Goal: Complete application form

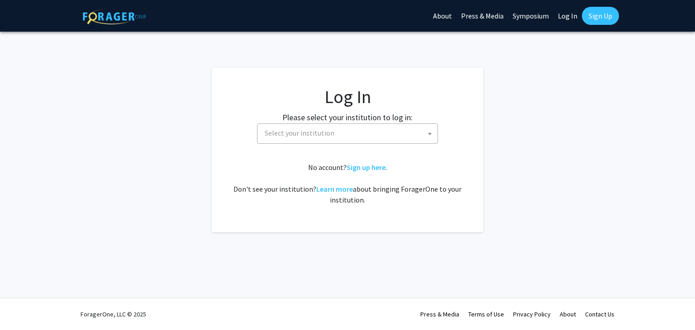
select select
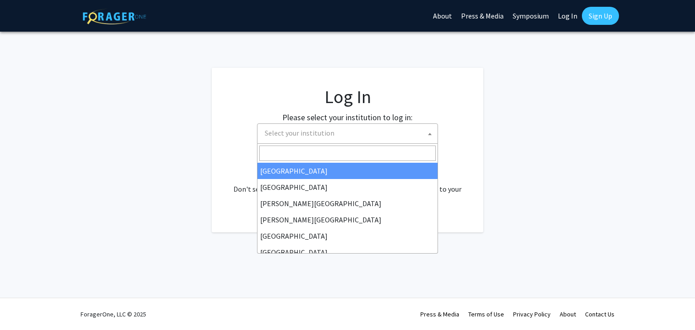
click at [363, 135] on span "Select your institution" at bounding box center [349, 133] width 176 height 19
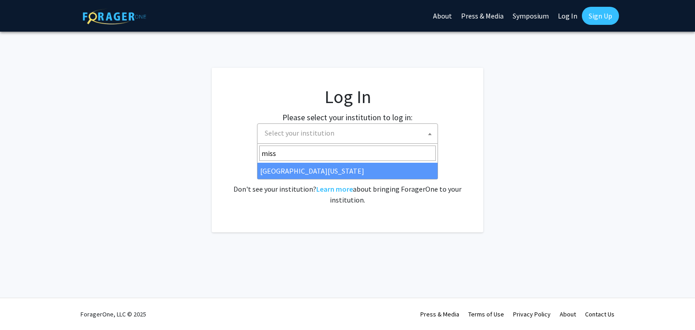
type input "misso"
select select "33"
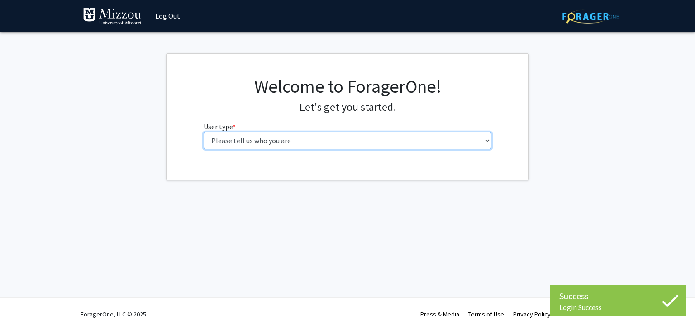
click at [329, 135] on select "Please tell us who you are Undergraduate Student Master's Student Doctoral Cand…" at bounding box center [347, 140] width 288 height 17
select select "5: faculty"
click at [203, 132] on select "Please tell us who you are Undergraduate Student Master's Student Doctoral Cand…" at bounding box center [347, 140] width 288 height 17
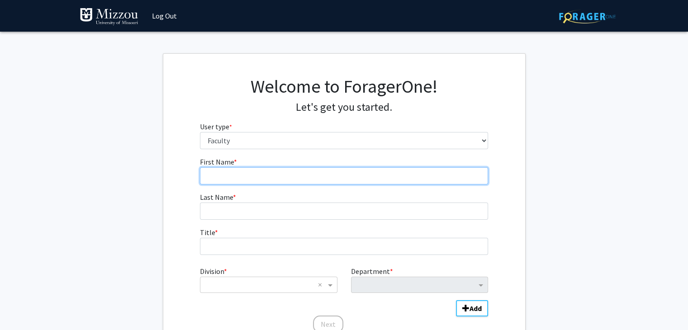
click at [269, 179] on input "First Name * required" at bounding box center [344, 175] width 288 height 17
click at [269, 179] on input "K" at bounding box center [344, 175] width 288 height 17
type input "[PERSON_NAME]"
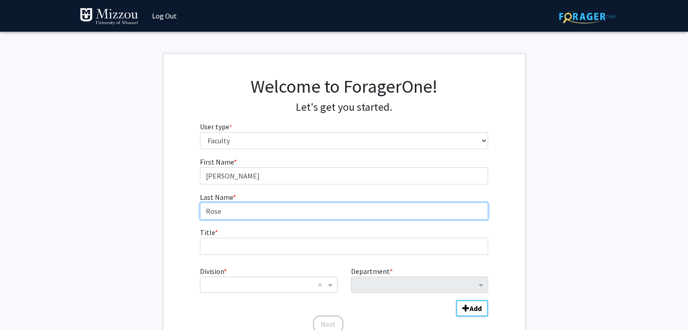
type input "Rose"
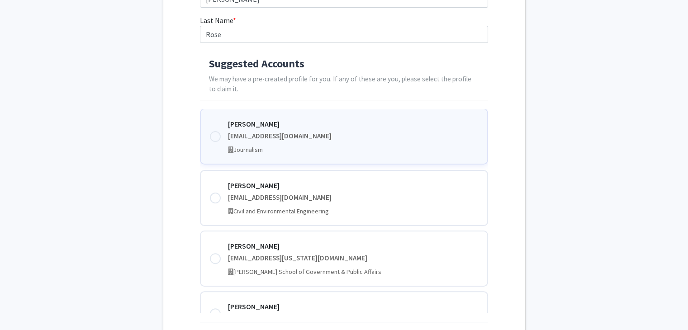
click at [217, 133] on div at bounding box center [215, 136] width 11 height 11
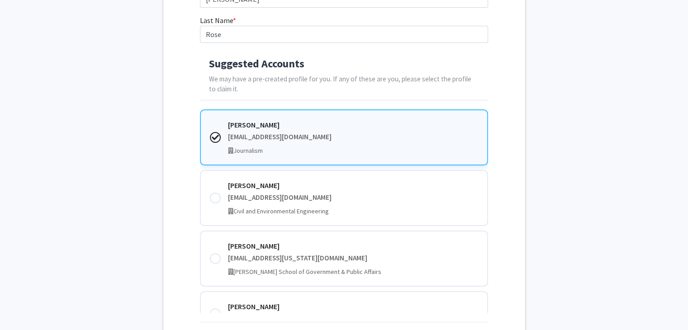
click at [609, 134] on fg-get-started "Welcome to ForagerOne! Let's get you started. User type * required Please tell …" at bounding box center [344, 140] width 688 height 526
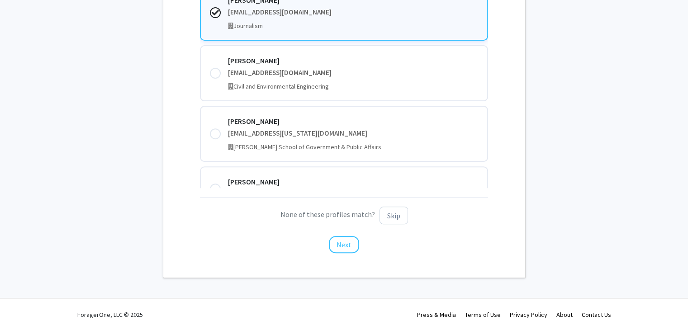
scroll to position [301, 0]
click at [351, 237] on button "Next" at bounding box center [344, 244] width 30 height 17
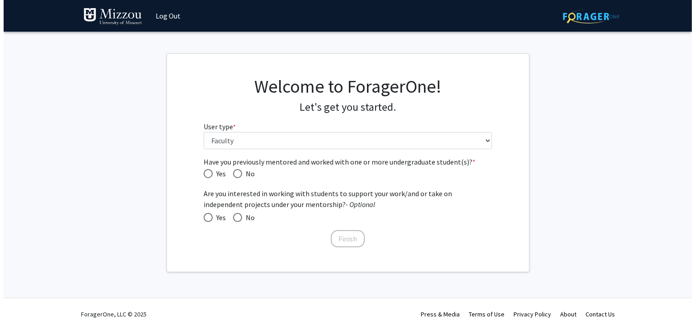
scroll to position [0, 0]
click at [210, 169] on span "Have you previously mentored and worked with one or more undergraduate student(…" at bounding box center [207, 173] width 9 height 9
click at [210, 169] on input "Yes" at bounding box center [207, 173] width 9 height 9
radio input "true"
click at [209, 216] on span at bounding box center [207, 217] width 9 height 9
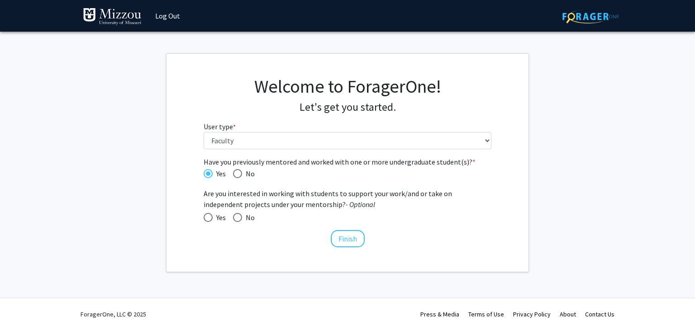
click at [209, 216] on input "Yes" at bounding box center [207, 217] width 9 height 9
radio input "true"
click at [354, 241] on button "Finish" at bounding box center [348, 238] width 34 height 17
